Goal: Information Seeking & Learning: Learn about a topic

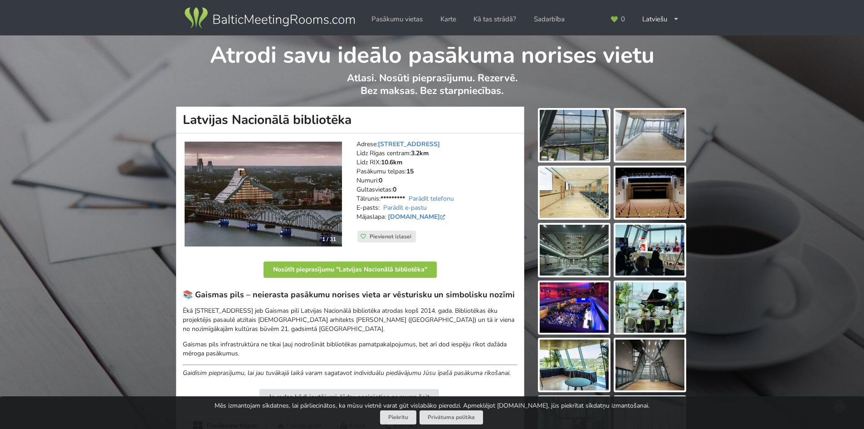
click at [658, 132] on img at bounding box center [649, 135] width 69 height 51
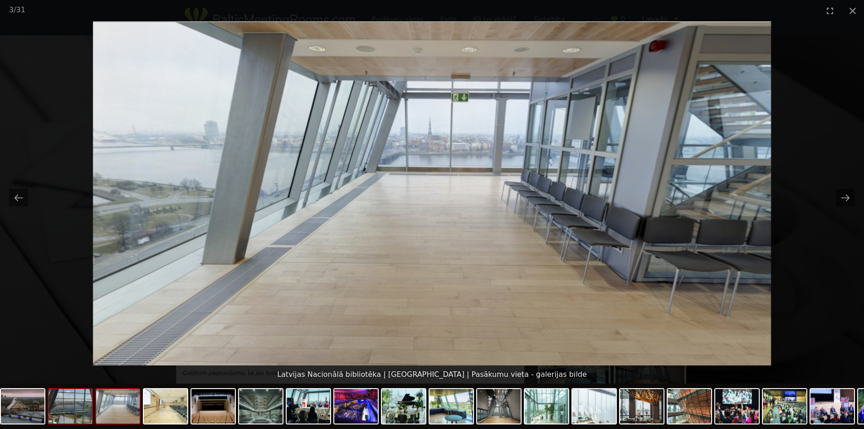
click at [79, 409] on img at bounding box center [71, 406] width 44 height 34
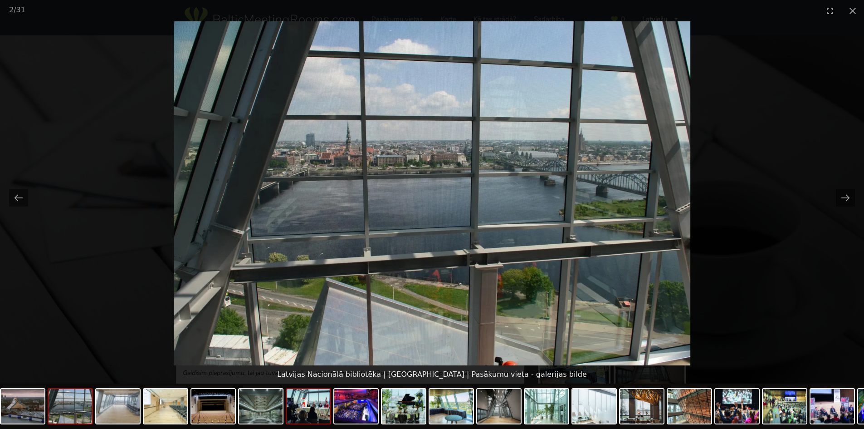
click at [310, 405] on img at bounding box center [309, 406] width 44 height 34
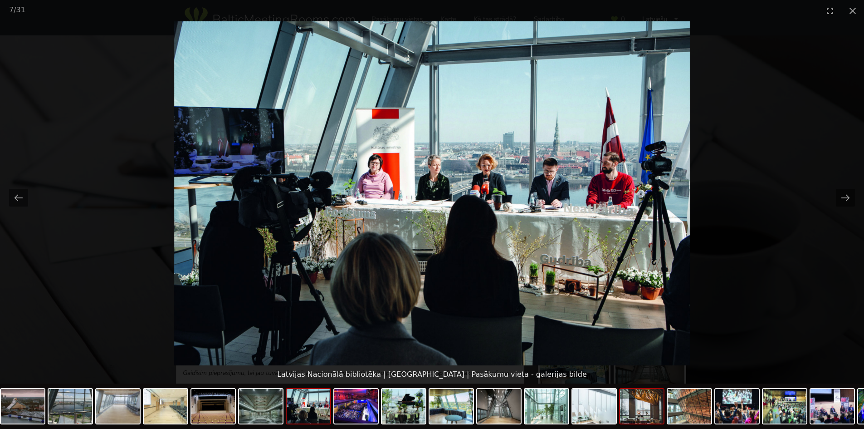
click at [657, 413] on img at bounding box center [642, 406] width 44 height 34
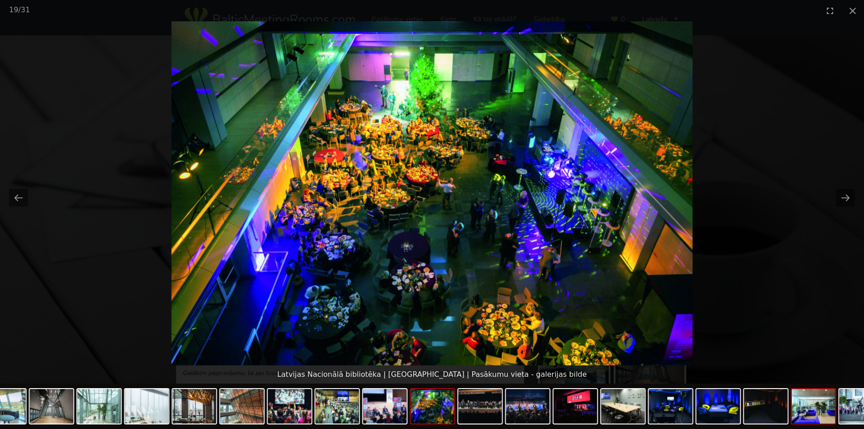
click at [815, 418] on img at bounding box center [814, 406] width 44 height 34
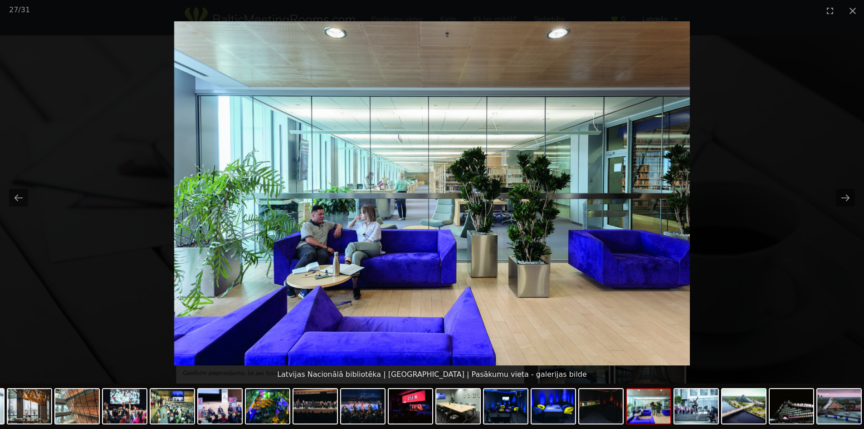
scroll to position [4, 0]
click at [845, 195] on button "Next slide" at bounding box center [845, 198] width 19 height 18
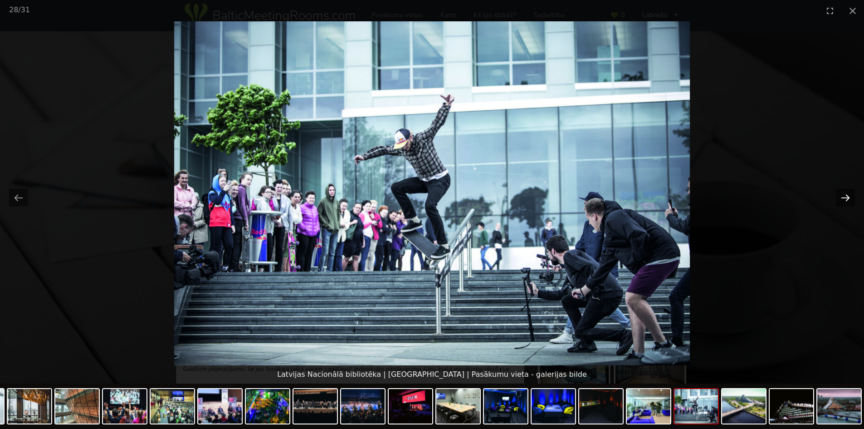
click at [845, 195] on button "Next slide" at bounding box center [845, 198] width 19 height 18
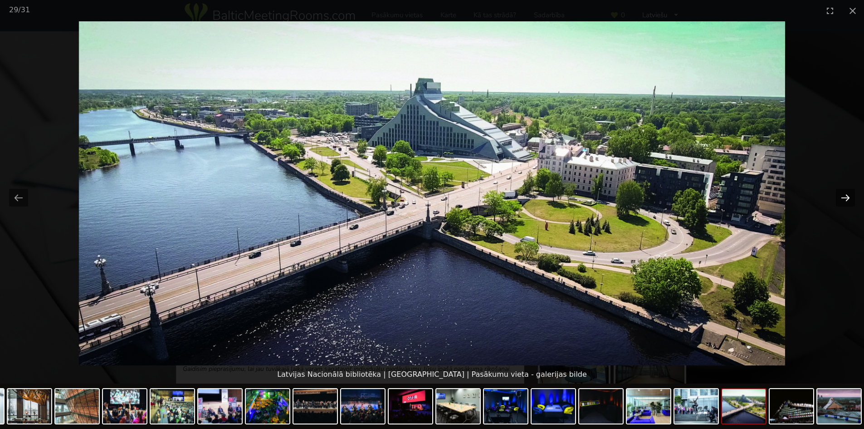
click at [845, 195] on button "Next slide" at bounding box center [845, 198] width 19 height 18
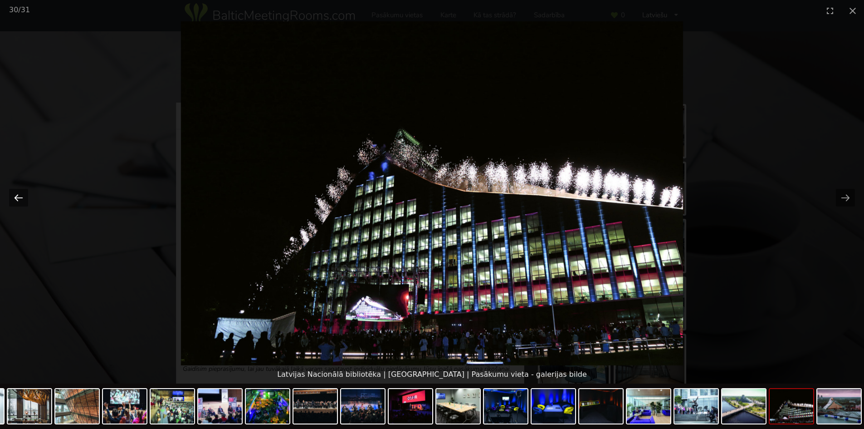
click at [12, 198] on button "Previous slide" at bounding box center [18, 198] width 19 height 18
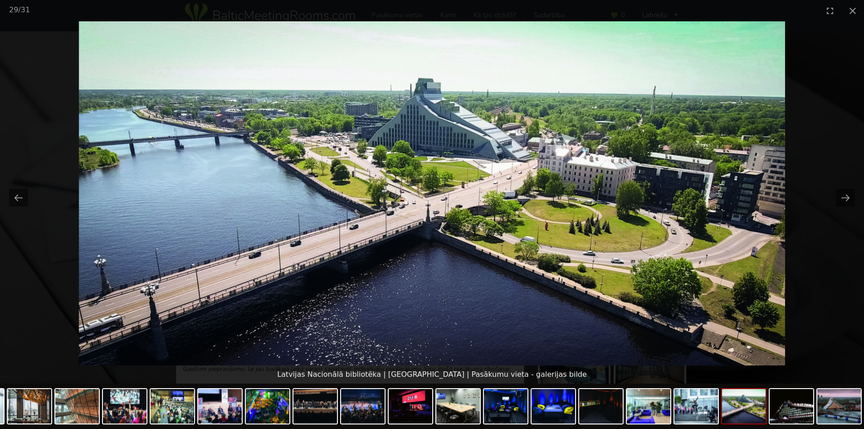
scroll to position [0, 0]
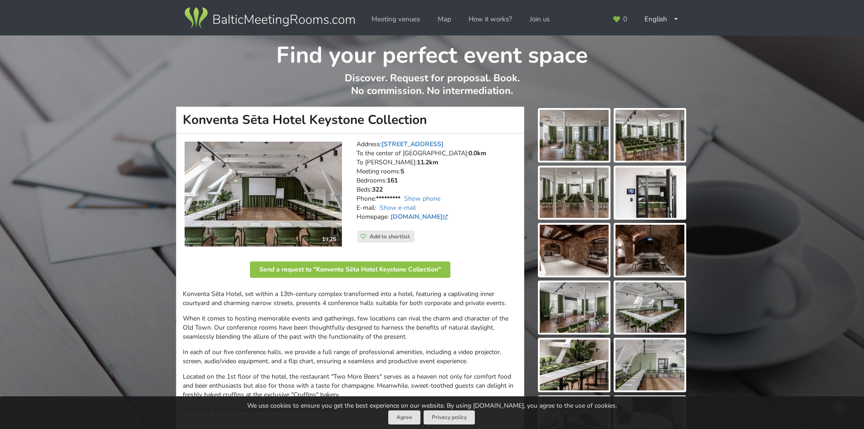
click at [580, 356] on img at bounding box center [574, 364] width 69 height 51
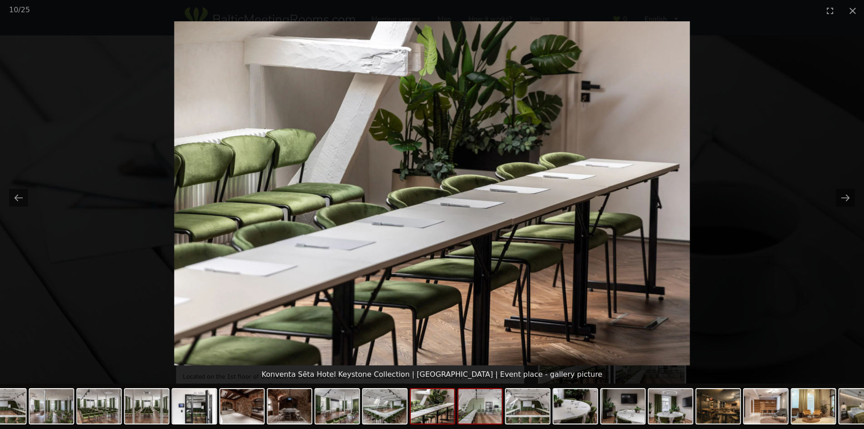
click at [487, 413] on img at bounding box center [480, 406] width 44 height 34
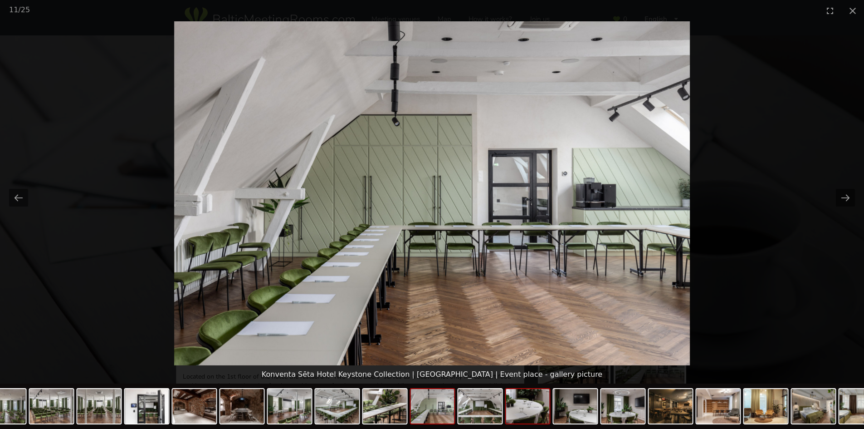
click at [525, 414] on img at bounding box center [528, 406] width 44 height 34
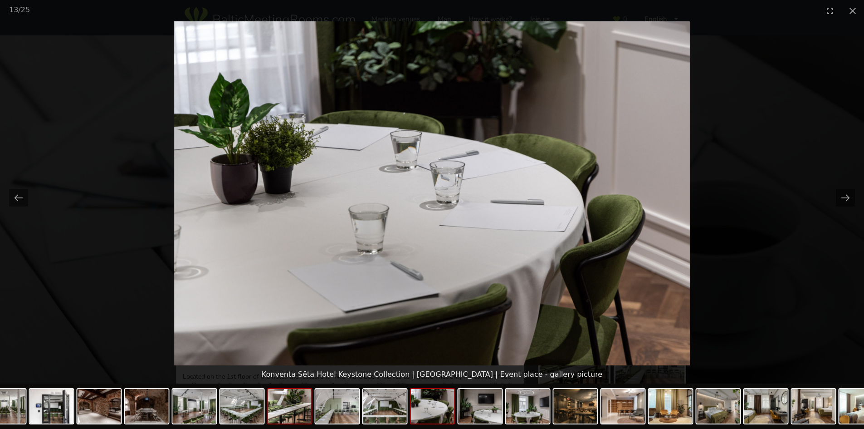
click at [292, 411] on img at bounding box center [290, 406] width 44 height 34
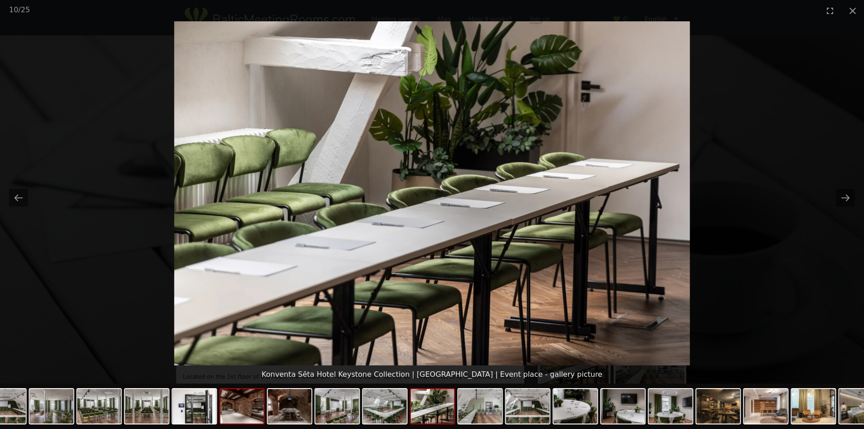
click at [245, 410] on img at bounding box center [242, 406] width 44 height 34
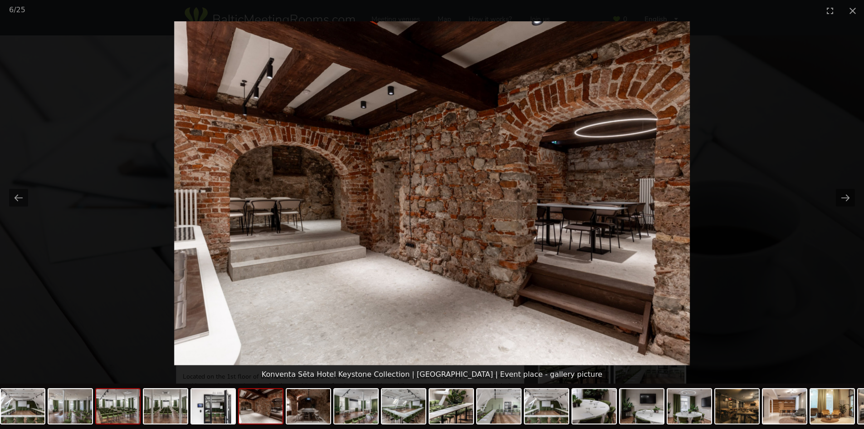
click at [127, 407] on img at bounding box center [118, 406] width 44 height 34
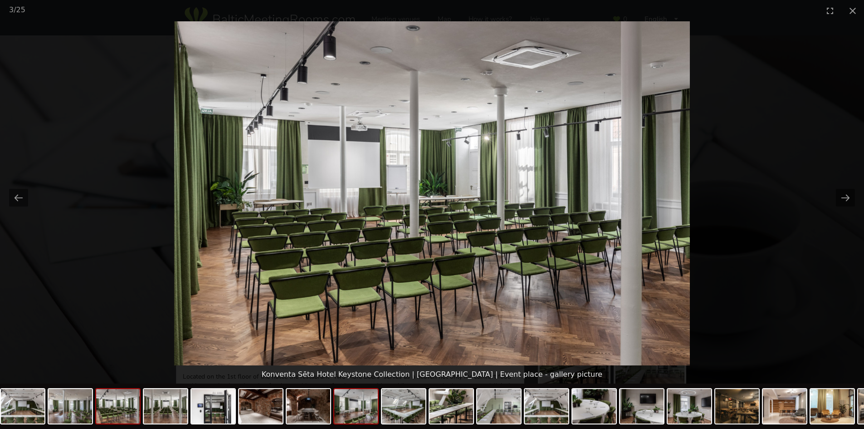
drag, startPoint x: 88, startPoint y: 407, endPoint x: 343, endPoint y: 410, distance: 254.9
click at [343, 411] on div at bounding box center [595, 407] width 1190 height 48
click at [10, 408] on img at bounding box center [23, 406] width 44 height 34
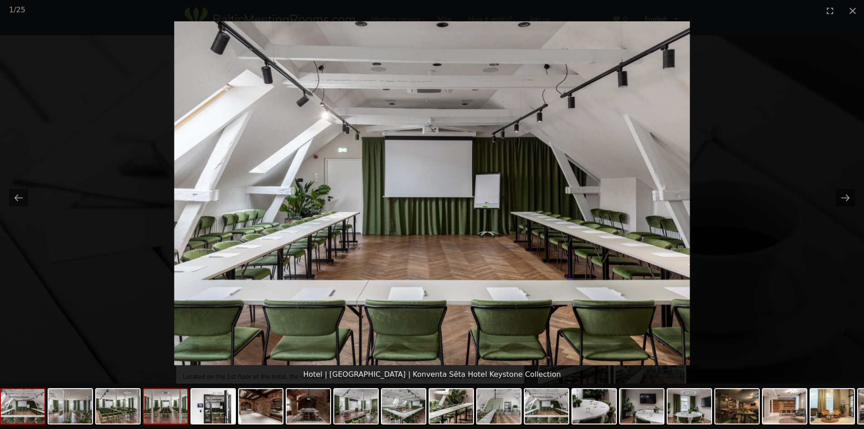
click at [157, 412] on img at bounding box center [166, 406] width 44 height 34
